Goal: Entertainment & Leisure: Consume media (video, audio)

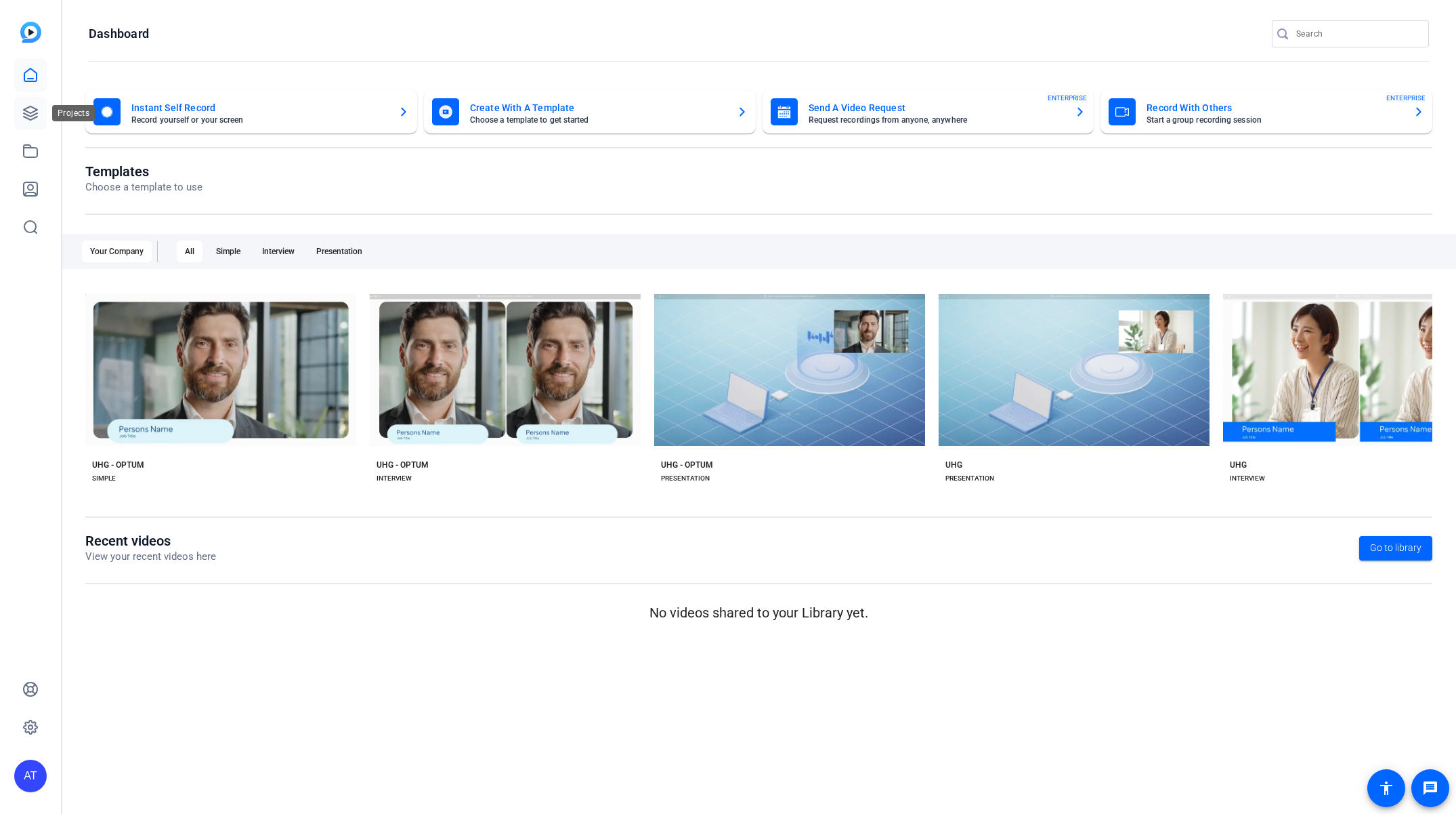
click at [34, 112] on icon at bounding box center [30, 113] width 16 height 16
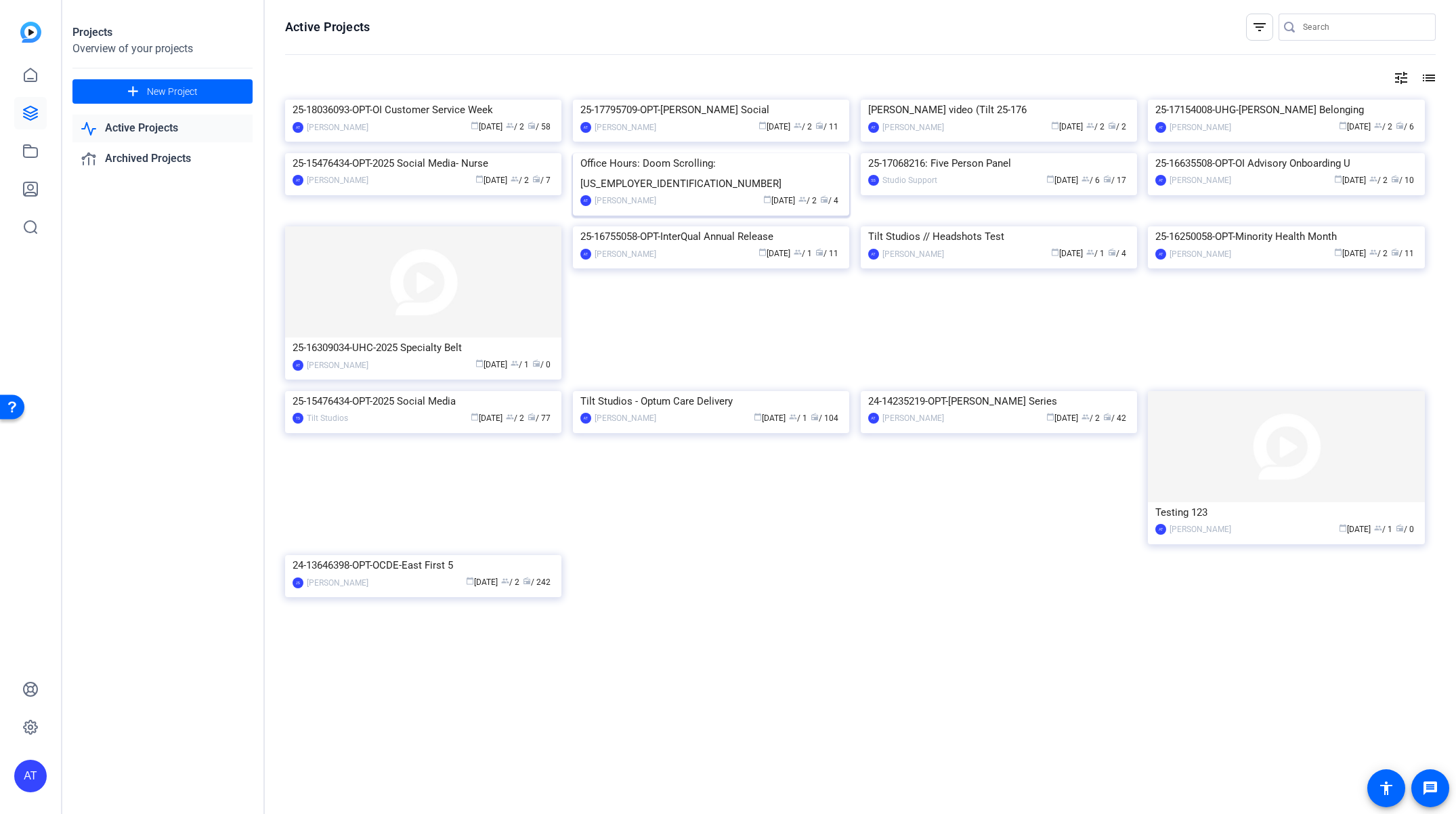
scroll to position [88, 0]
click at [960, 226] on img at bounding box center [999, 226] width 277 height 0
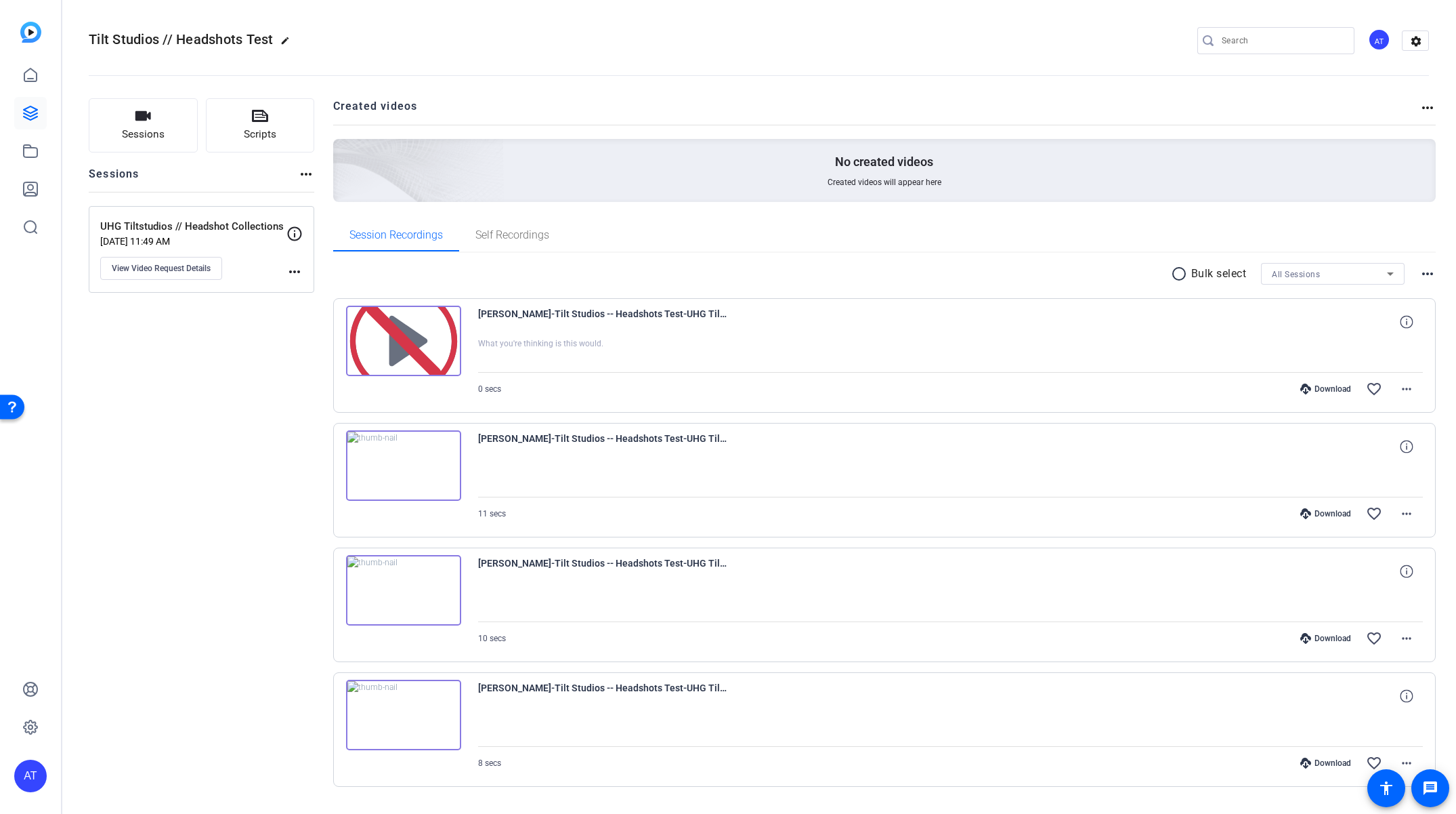
click at [399, 467] on img at bounding box center [403, 465] width 115 height 70
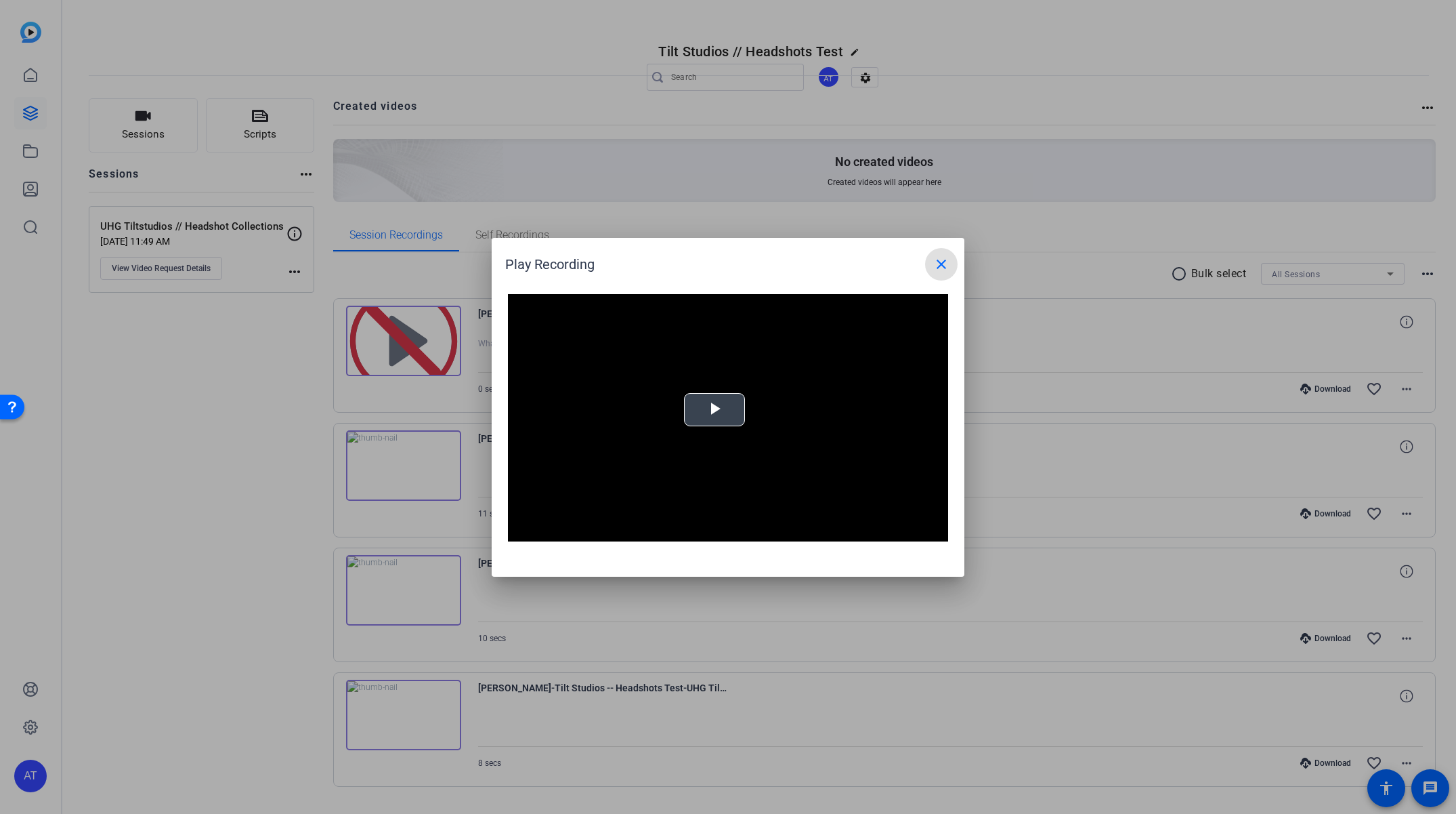
click at [715, 415] on video "Video Player" at bounding box center [728, 417] width 440 height 248
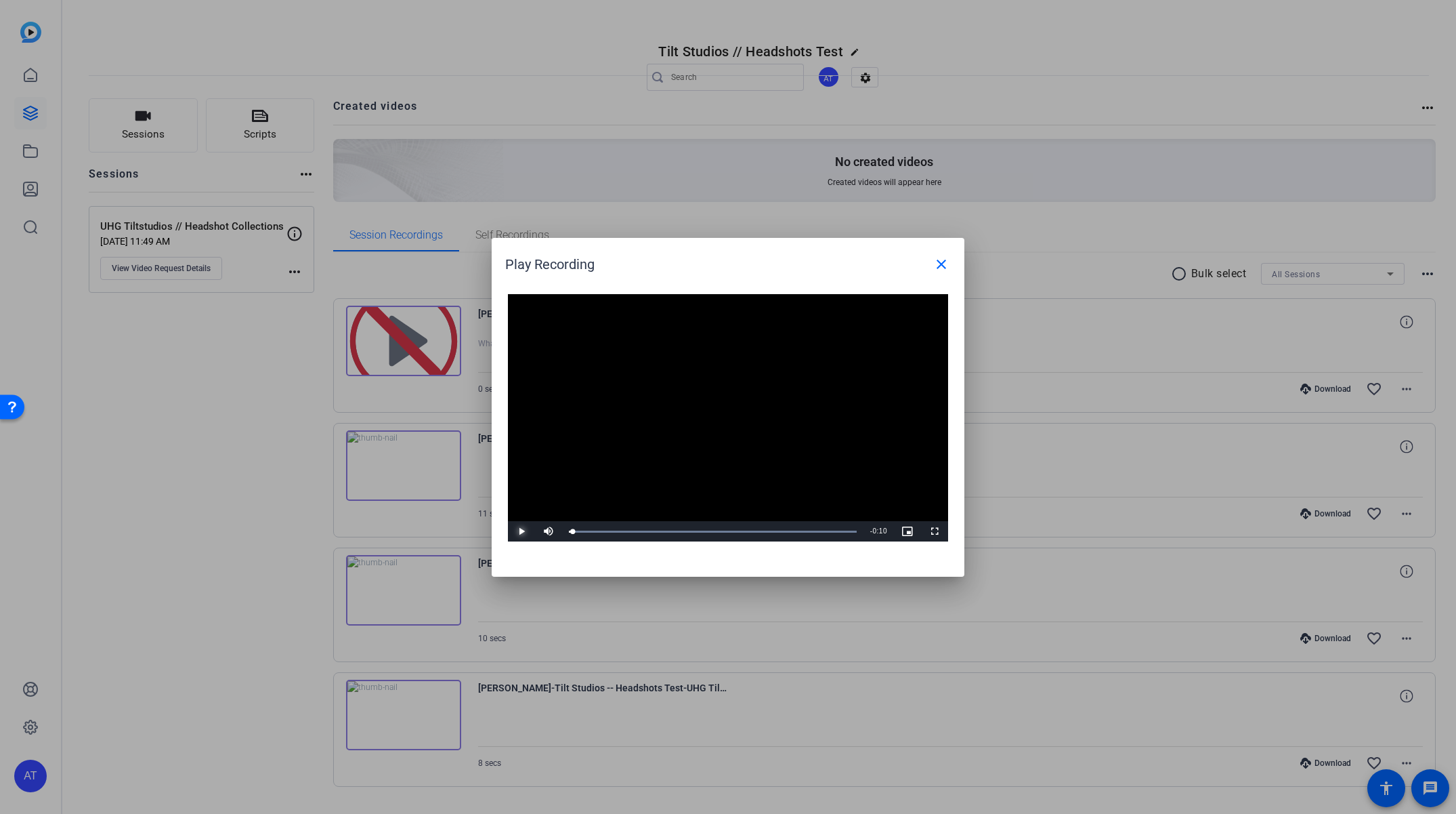
click at [525, 531] on span "Video Player" at bounding box center [522, 531] width 27 height 0
click at [522, 531] on span "Video Player" at bounding box center [522, 531] width 27 height 0
click at [936, 261] on mat-icon "close" at bounding box center [941, 264] width 16 height 16
